Goal: Answer question/provide support: Share knowledge or assist other users

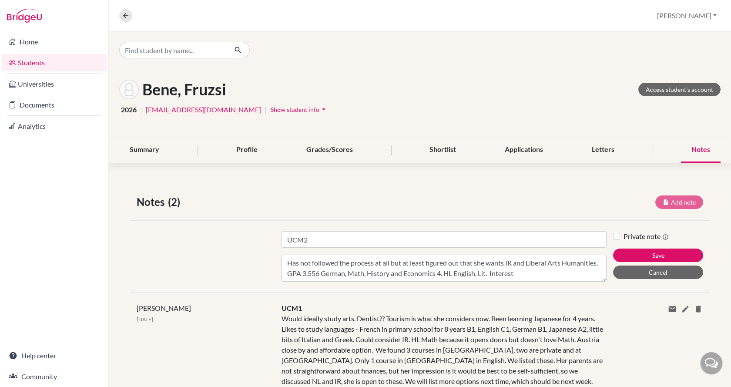
scroll to position [44, 0]
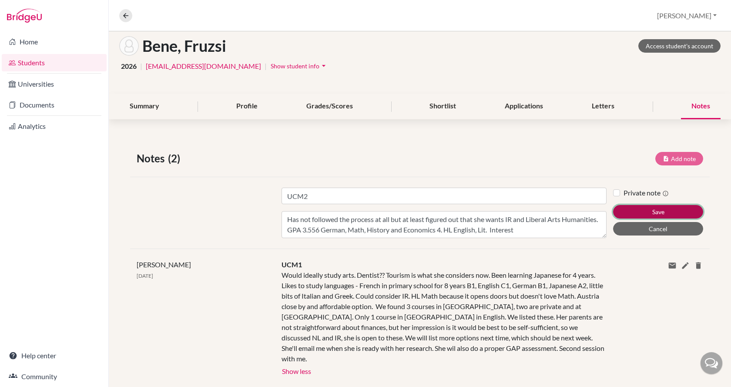
click at [621, 211] on button "Save" at bounding box center [658, 211] width 90 height 13
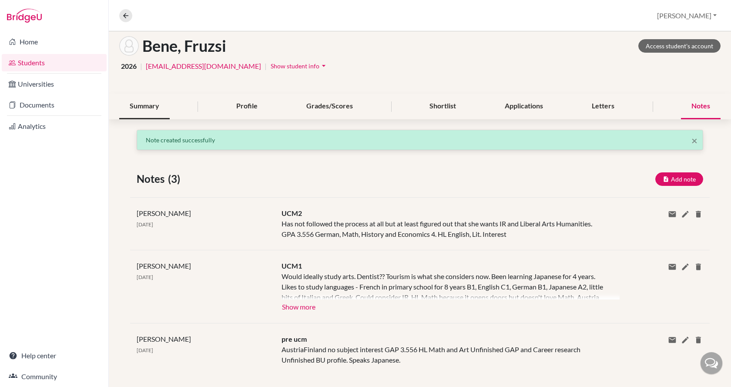
scroll to position [0, 0]
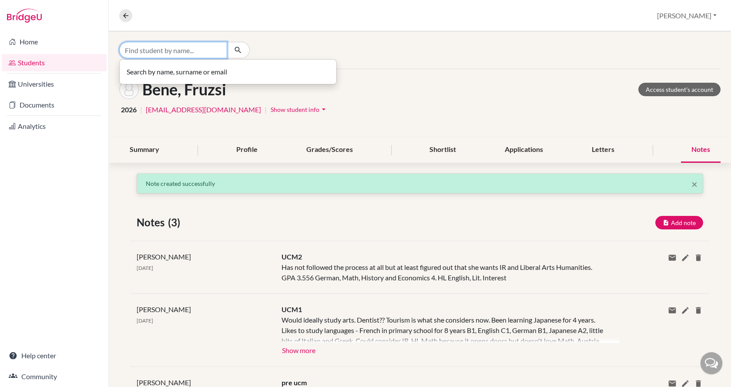
click at [194, 52] on input "Find student by name..." at bounding box center [173, 50] width 108 height 17
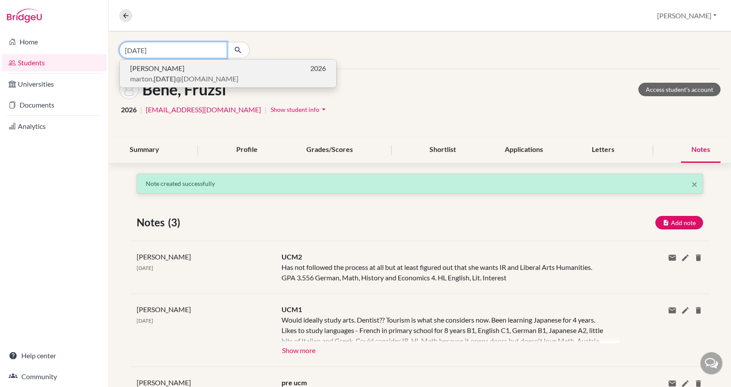
type input "[DATE]"
click at [187, 75] on span "marton. [DATE] @[DOMAIN_NAME]" at bounding box center [184, 79] width 108 height 10
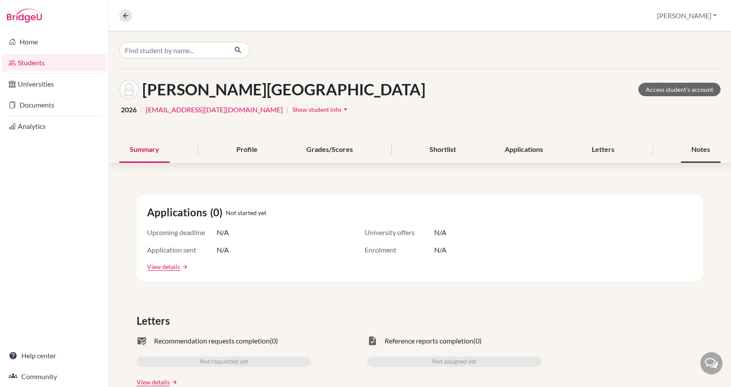
click at [685, 149] on div "Notes" at bounding box center [701, 150] width 40 height 26
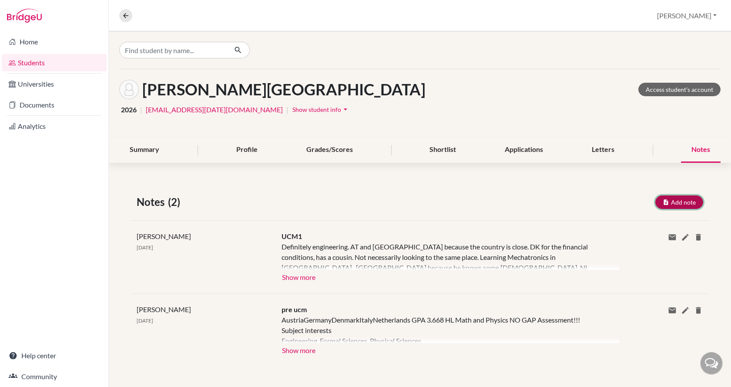
click at [678, 201] on button "Add note" at bounding box center [679, 201] width 48 height 13
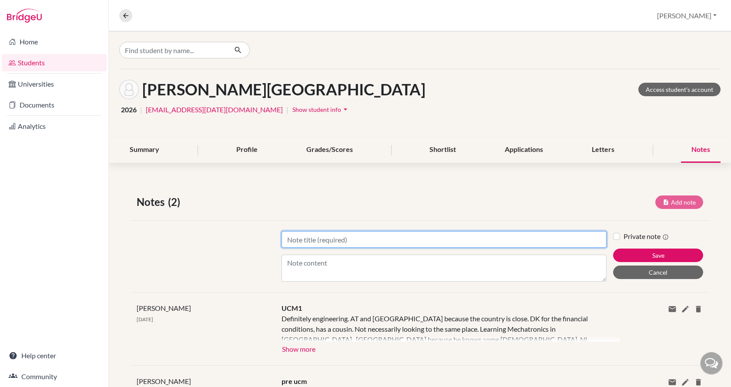
click at [431, 240] on input "Title" at bounding box center [443, 239] width 325 height 17
type input "UCM2"
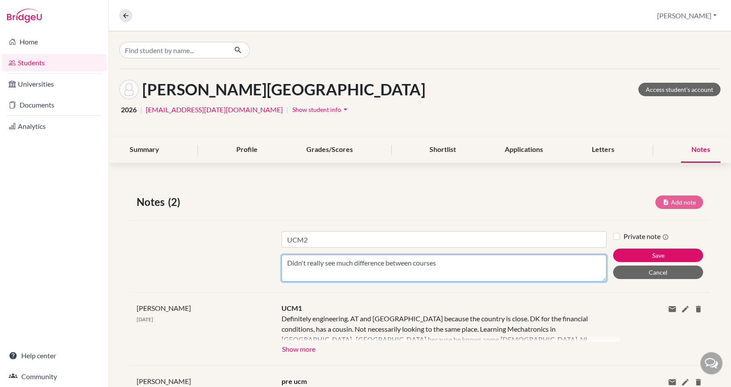
type textarea "Didn't really see much difference between courses"
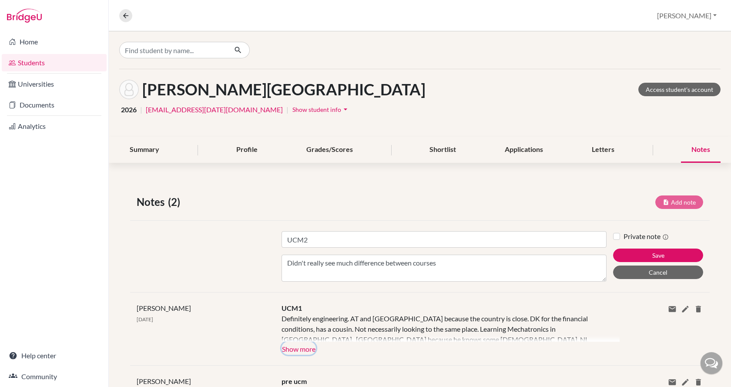
click at [304, 352] on button "Show more" at bounding box center [298, 348] width 34 height 13
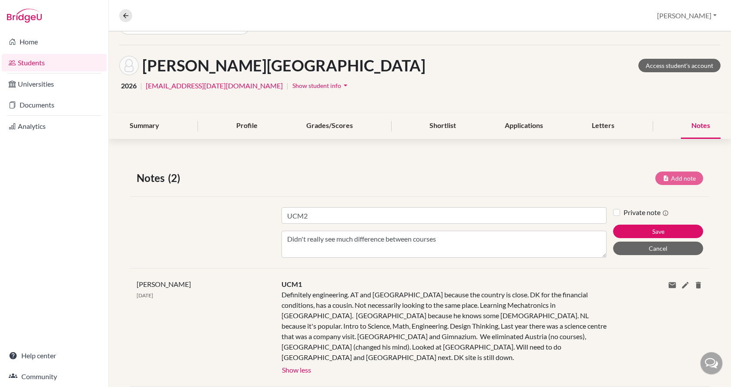
scroll to position [44, 0]
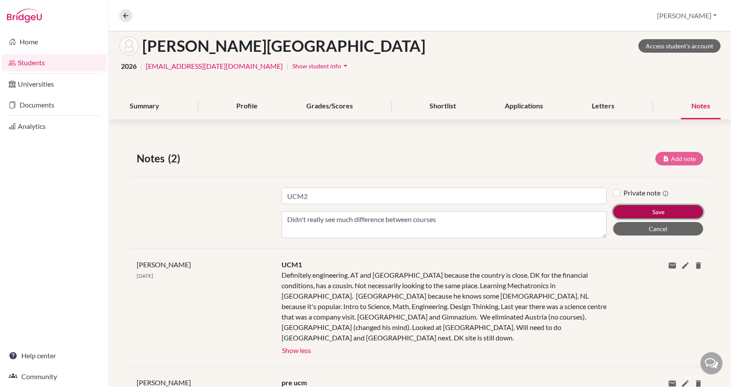
click at [625, 214] on button "Save" at bounding box center [658, 211] width 90 height 13
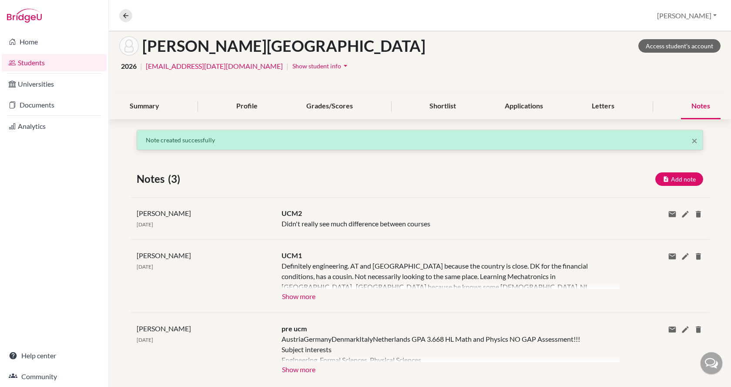
click at [232, 107] on div "Profile" at bounding box center [247, 107] width 42 height 26
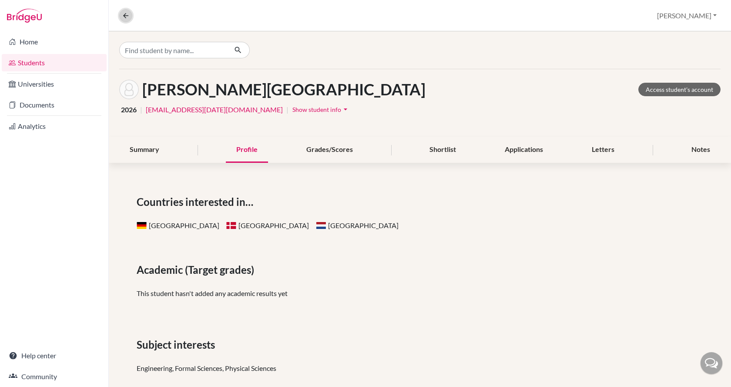
click at [125, 14] on icon at bounding box center [126, 16] width 8 height 8
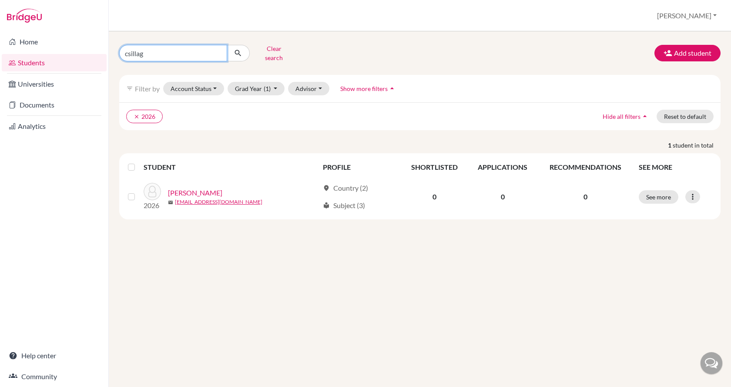
drag, startPoint x: 147, startPoint y: 49, endPoint x: 123, endPoint y: 50, distance: 23.9
click at [123, 50] on input "csillag" at bounding box center [173, 53] width 108 height 17
type input "marton"
click button "submit" at bounding box center [238, 53] width 23 height 17
